Goal: Information Seeking & Learning: Learn about a topic

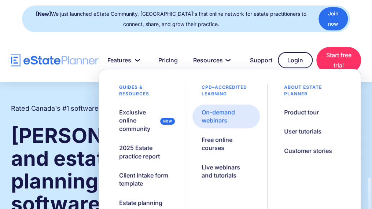
click at [218, 117] on div "On-demand webinars" at bounding box center [226, 116] width 49 height 16
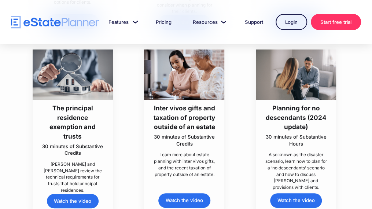
scroll to position [1069, 0]
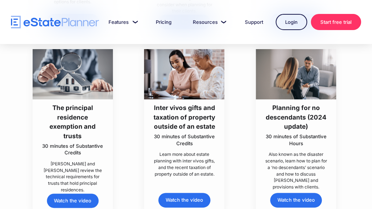
click at [127, 154] on div "The principal residence exemption and trusts 30 minutes of Substantive Credits …" at bounding box center [73, 131] width 112 height 164
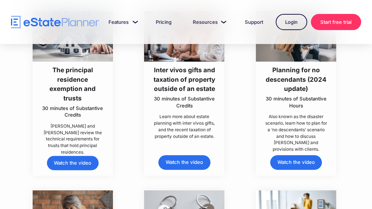
scroll to position [1110, 0]
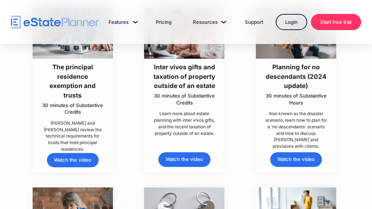
click at [287, 82] on h3 "Planning for no descendants (2024 update)" at bounding box center [296, 76] width 65 height 28
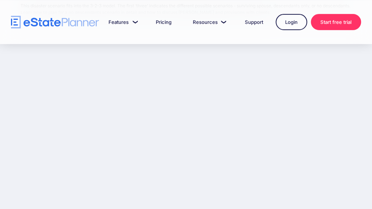
scroll to position [95, 0]
